Goal: Information Seeking & Learning: Find specific page/section

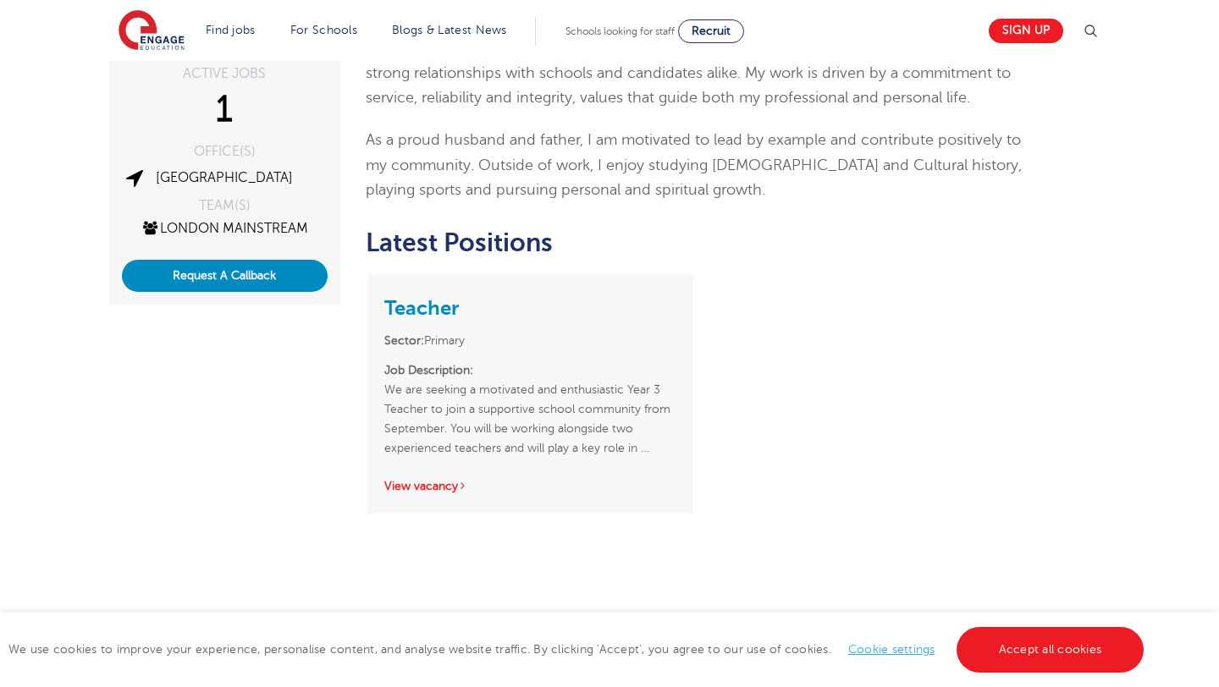
scroll to position [312, 0]
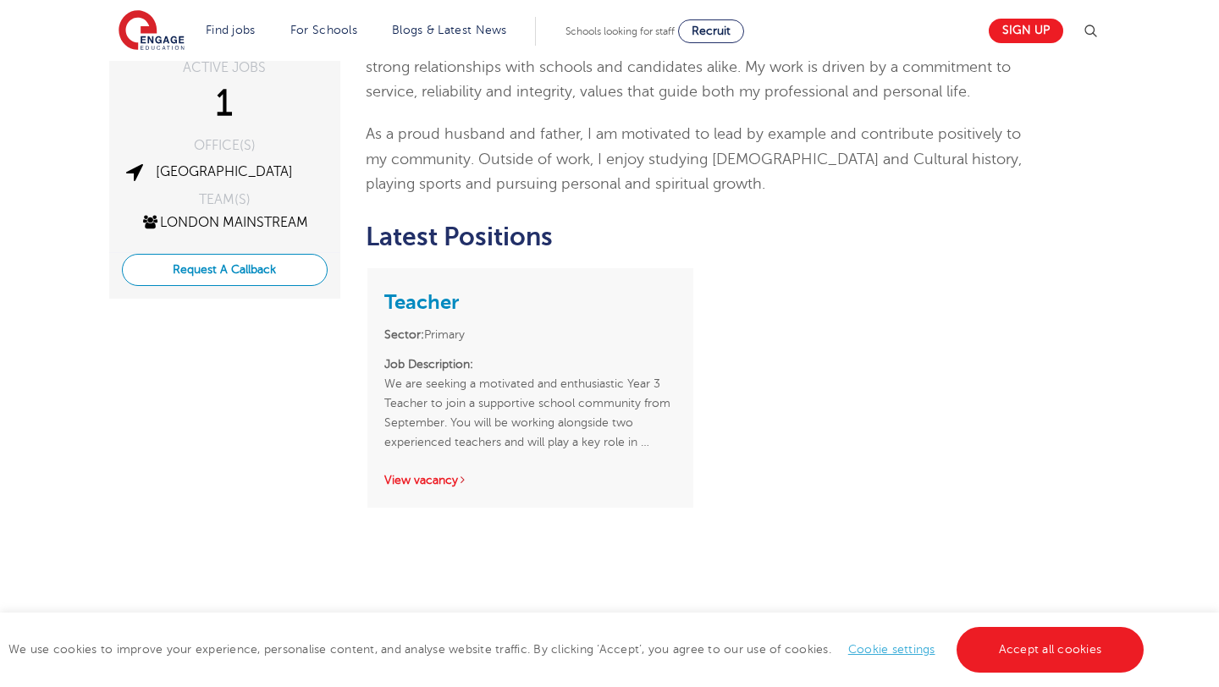
click at [266, 273] on button "Request A Callback" at bounding box center [225, 270] width 206 height 32
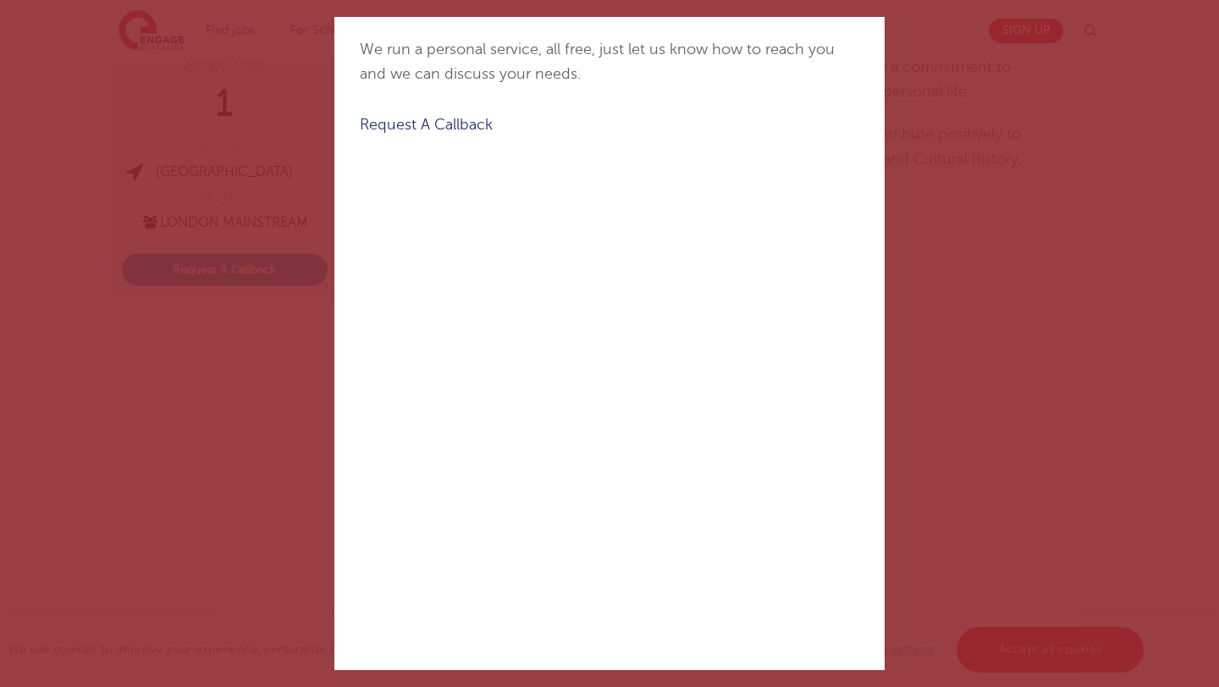
scroll to position [0, 0]
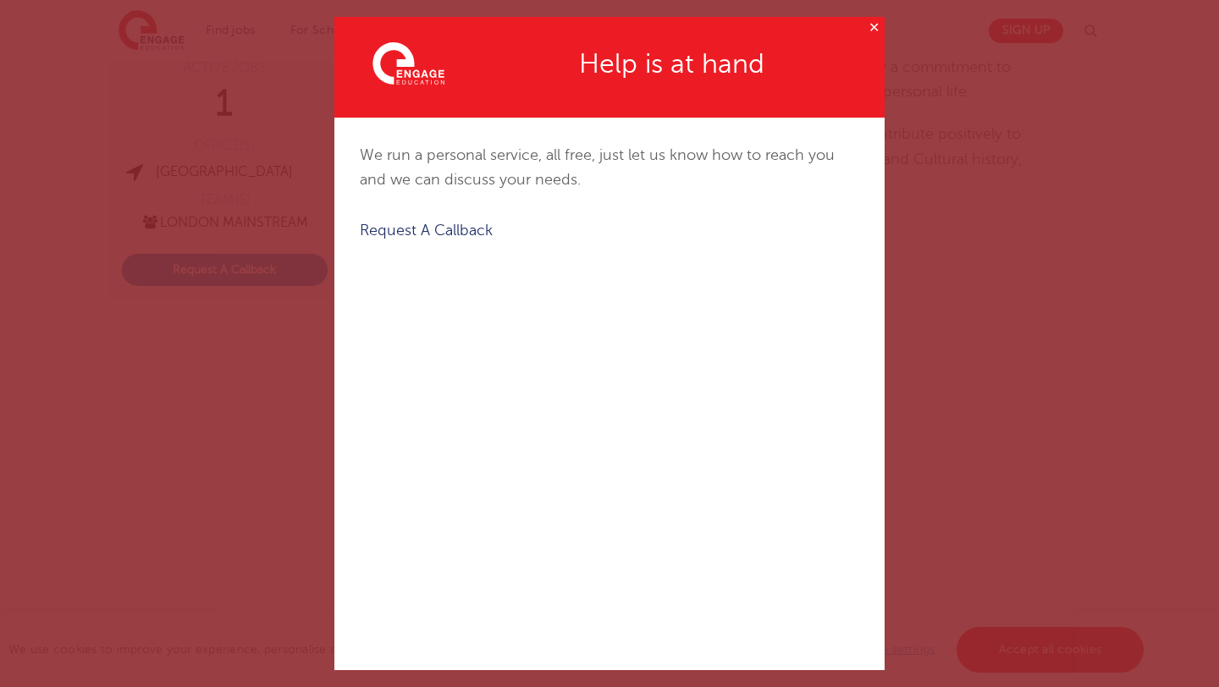
click at [872, 27] on button "✕" at bounding box center [873, 27] width 21 height 21
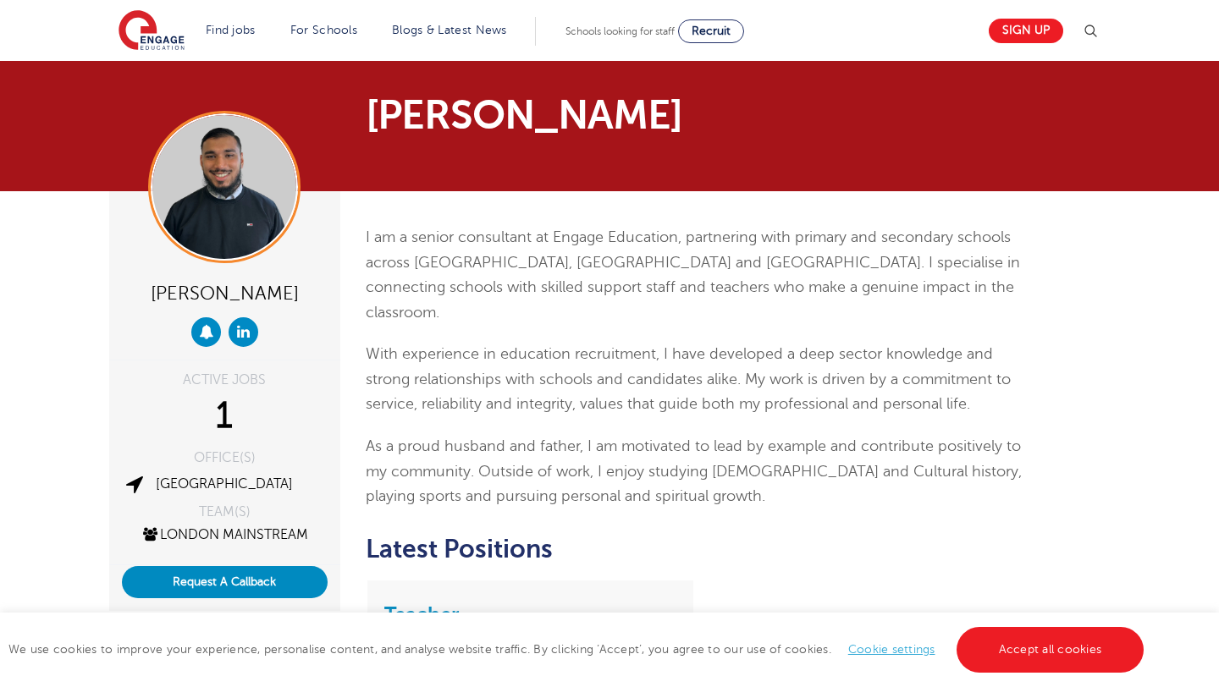
click at [1088, 25] on img at bounding box center [1090, 31] width 20 height 20
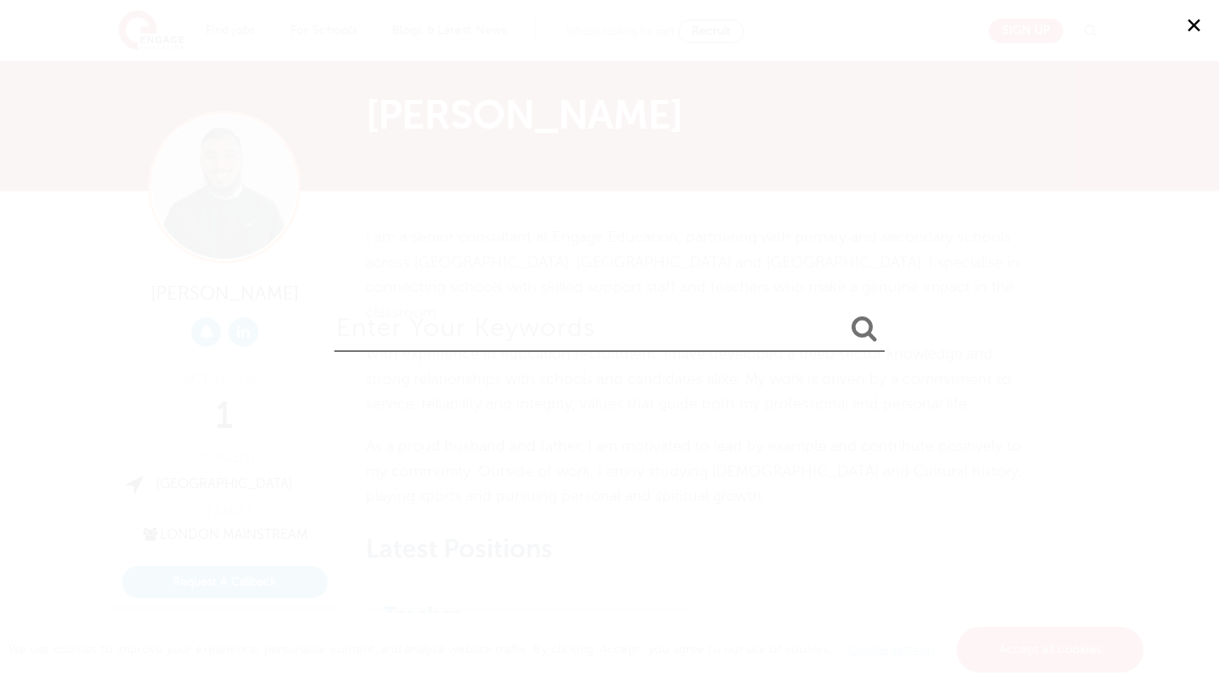
click at [757, 343] on input "search" at bounding box center [609, 324] width 550 height 55
type input "jordan"
click at [844, 314] on button "submit" at bounding box center [864, 329] width 41 height 31
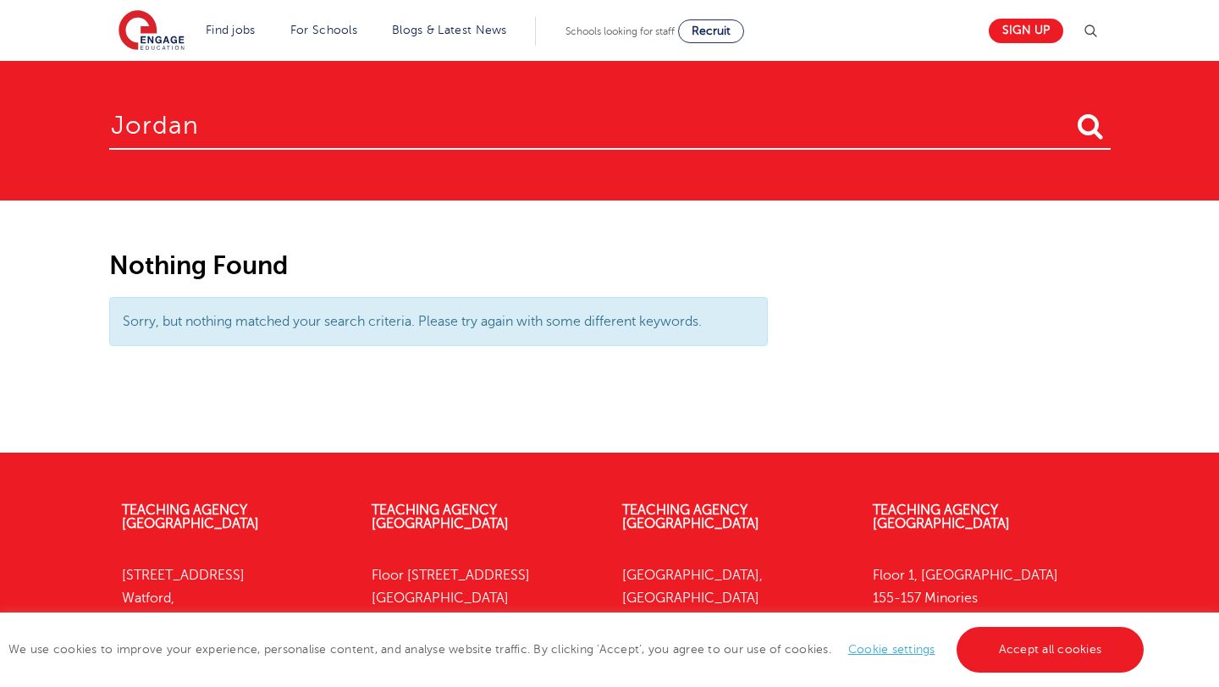
click at [617, 30] on span "Schools looking for staff" at bounding box center [619, 31] width 109 height 12
click at [153, 36] on img at bounding box center [151, 31] width 66 height 42
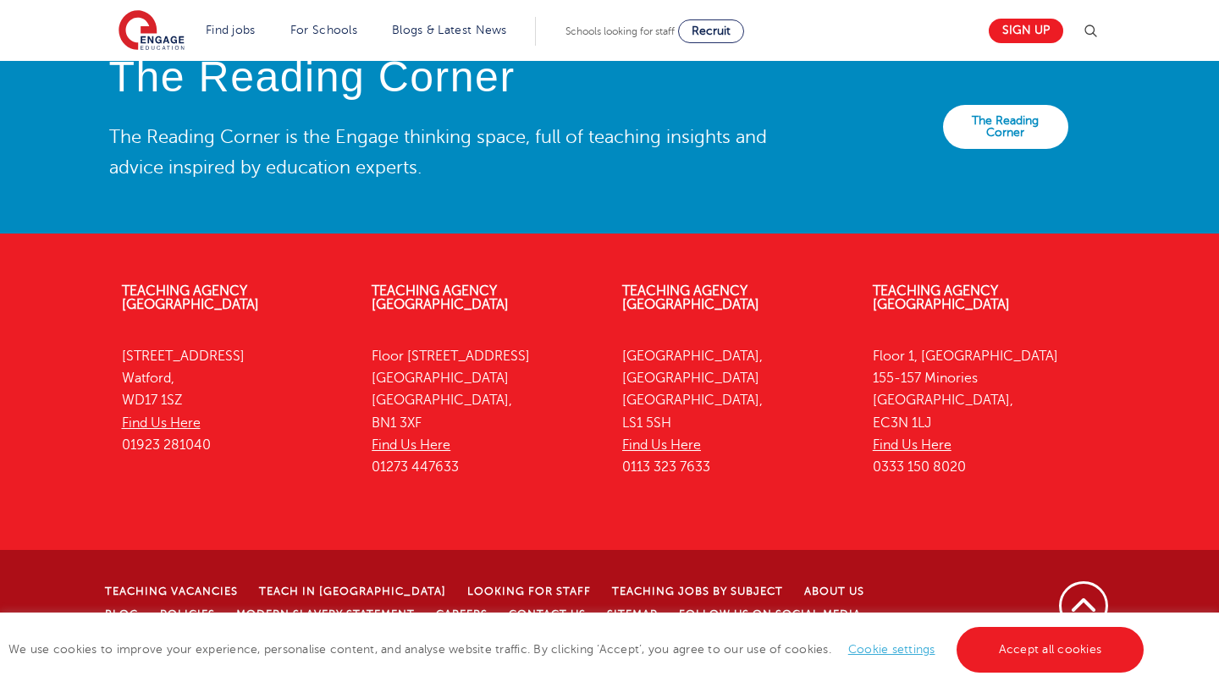
scroll to position [3791, 0]
click at [932, 686] on div "We use cookies to improve your experience, personalise content, and analyse web…" at bounding box center [609, 650] width 1219 height 74
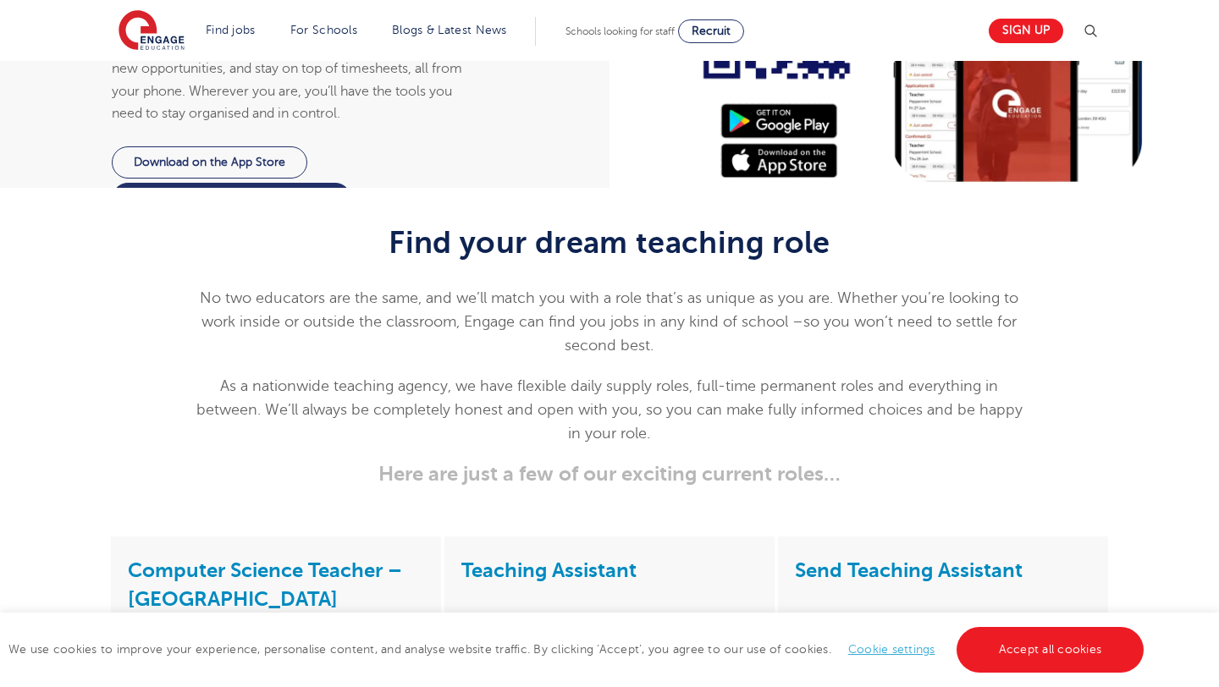
scroll to position [1622, 0]
